Goal: Find specific page/section: Find specific page/section

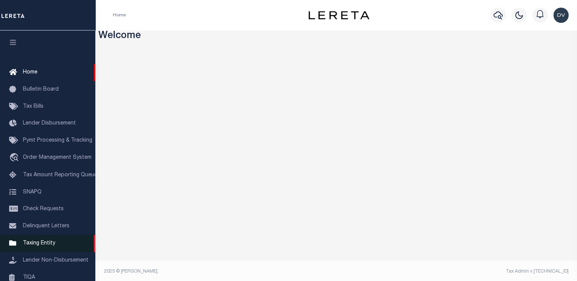
click at [39, 246] on span "Taxing Entity" at bounding box center [39, 243] width 32 height 5
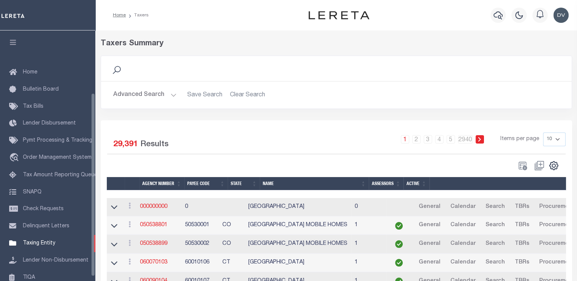
scroll to position [85, 0]
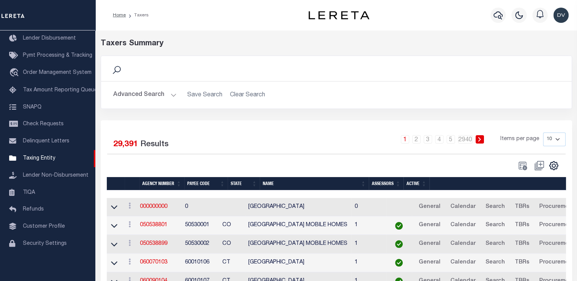
click at [171, 93] on button "Advanced Search" at bounding box center [144, 95] width 63 height 15
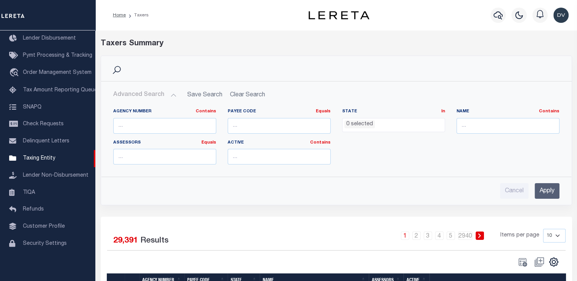
click at [383, 125] on ul "0 selected" at bounding box center [393, 124] width 102 height 10
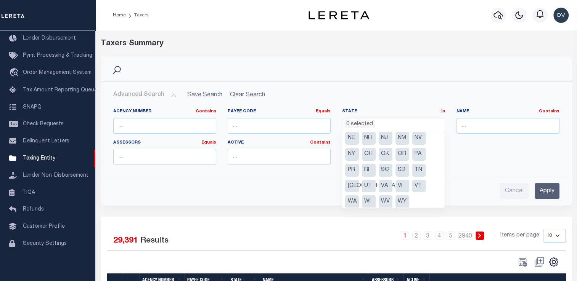
scroll to position [102, 0]
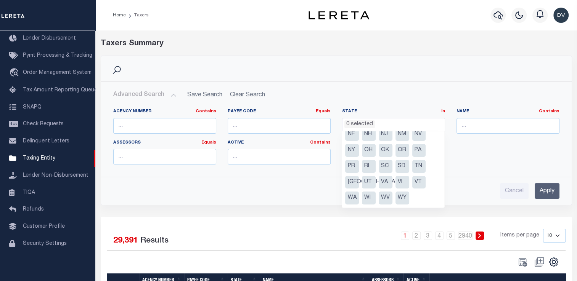
click at [349, 182] on li "[GEOGRAPHIC_DATA]" at bounding box center [352, 182] width 14 height 13
select select "[GEOGRAPHIC_DATA]"
click at [556, 188] on input "Apply" at bounding box center [547, 191] width 25 height 16
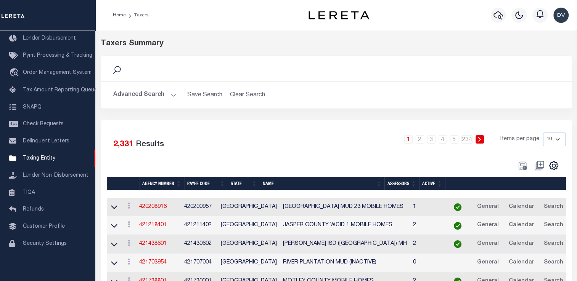
click at [166, 95] on button "Advanced Search" at bounding box center [144, 95] width 63 height 15
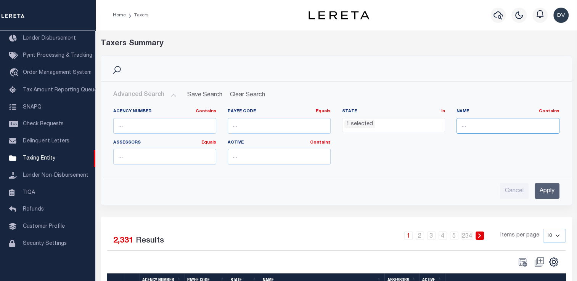
click at [481, 121] on input "text" at bounding box center [507, 126] width 103 height 16
type input "Kenner"
click at [545, 190] on input "Apply" at bounding box center [547, 191] width 25 height 16
